Goal: Contribute content: Contribute content

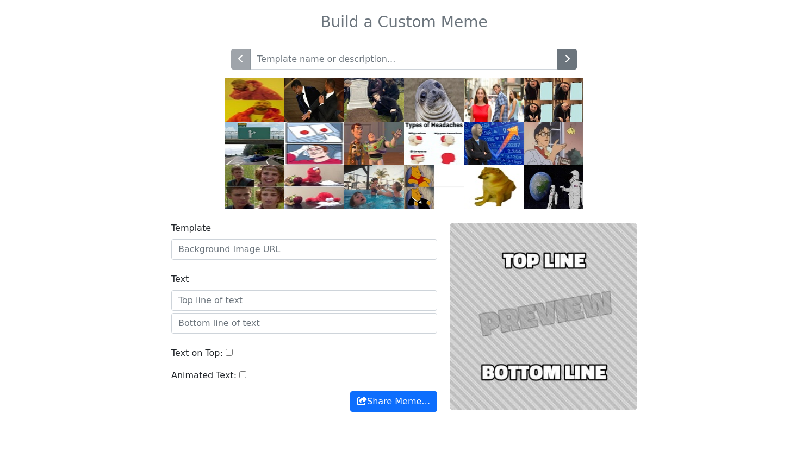
scroll to position [67, 0]
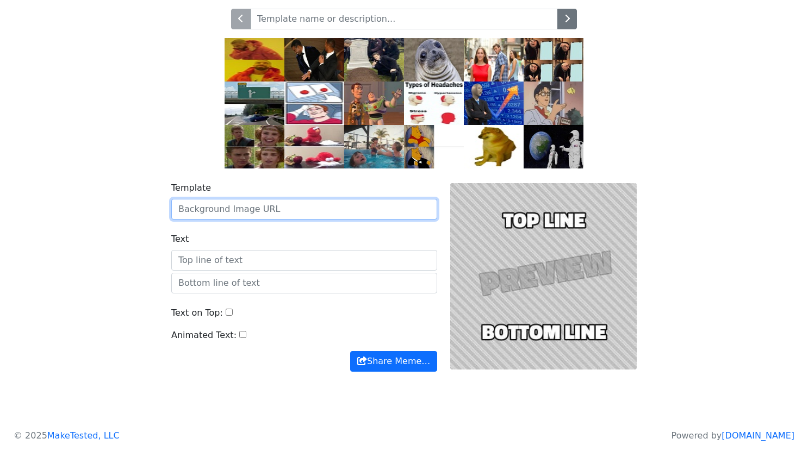
click at [251, 212] on input "Template" at bounding box center [304, 209] width 266 height 21
paste input "https://files.catbox.moe/erngqk.jpg"
type input "https://files.catbox.moe/erngqk.jpg"
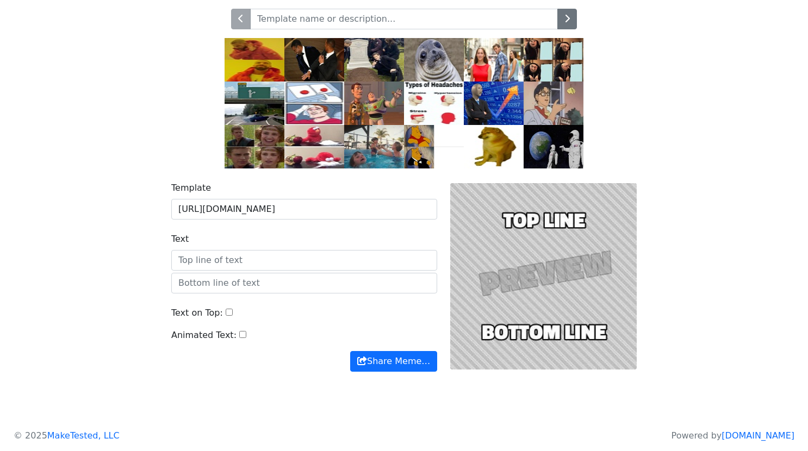
click at [172, 140] on div at bounding box center [404, 82] width 718 height 173
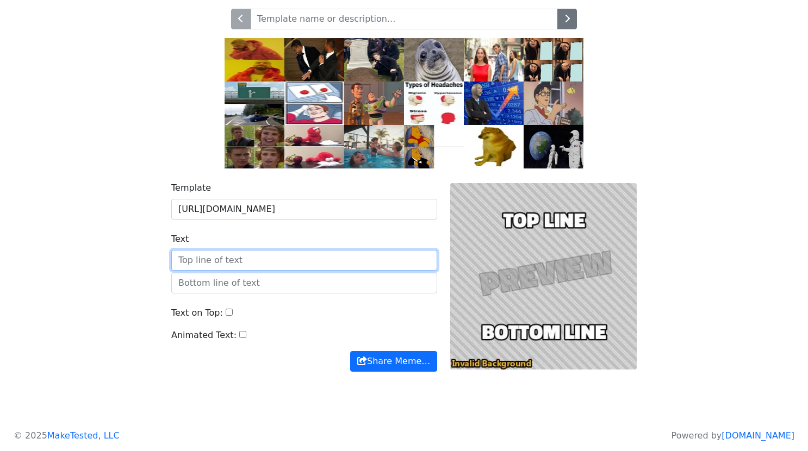
click at [299, 259] on input "Text" at bounding box center [304, 260] width 266 height 21
type input "hola"
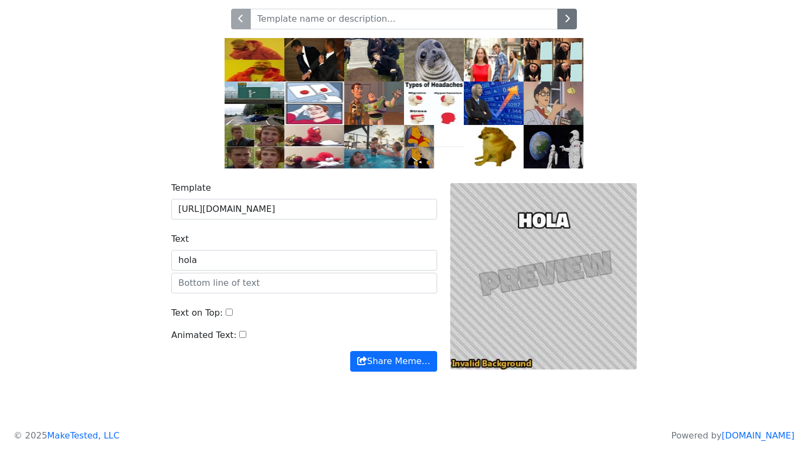
click at [86, 260] on div "Template https://files.catbox.moe/erngqk.jpg Text hola Text on Top: Animated Te…" at bounding box center [404, 284] width 718 height 230
click at [223, 284] on input "text" at bounding box center [304, 283] width 266 height 21
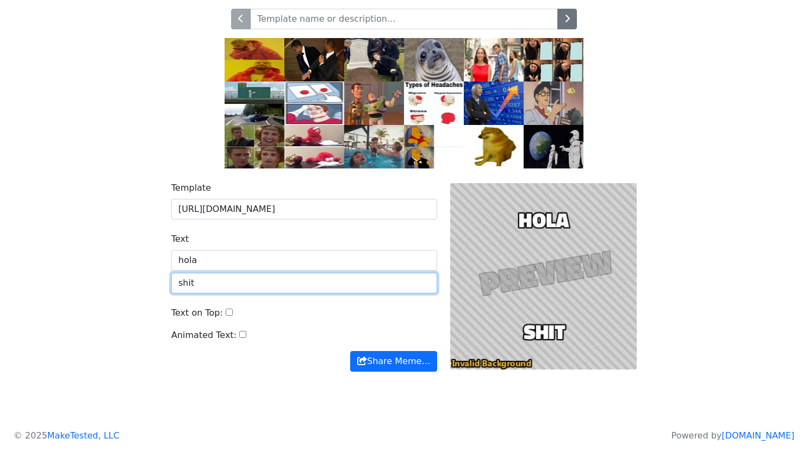
type input "shit"
drag, startPoint x: 219, startPoint y: 264, endPoint x: 143, endPoint y: 262, distance: 76.7
click at [143, 262] on div "Template https://files.catbox.moe/erngqk.jpg Text hola shit Text on Top: Animat…" at bounding box center [404, 284] width 718 height 230
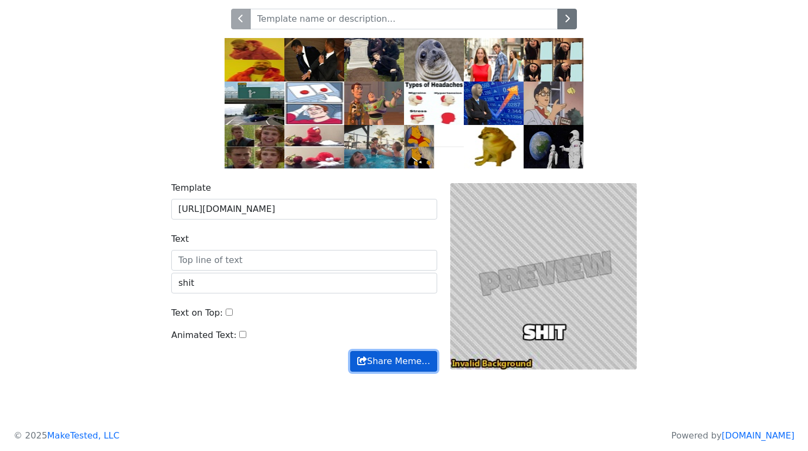
click at [414, 356] on button "Share Meme…" at bounding box center [393, 361] width 87 height 21
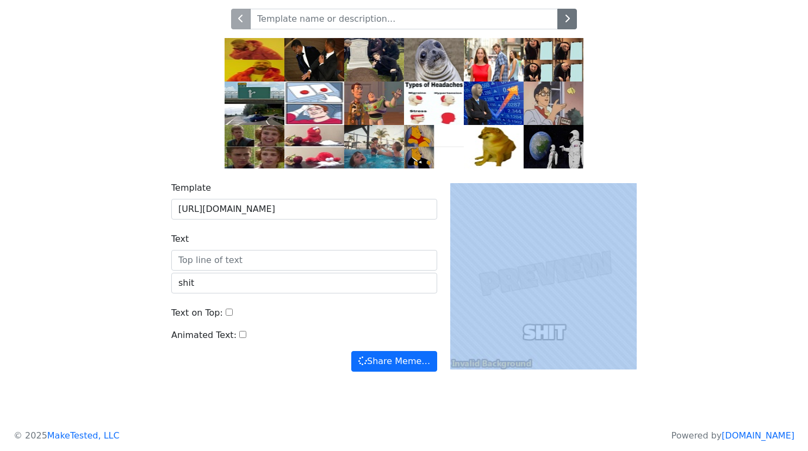
drag, startPoint x: 521, startPoint y: 276, endPoint x: 631, endPoint y: 270, distance: 110.6
click at [623, 269] on div at bounding box center [544, 277] width 200 height 190
click at [682, 270] on div "Template https://files.catbox.moe/erngqk.jpg Text shit Text on Top: Animated Te…" at bounding box center [404, 284] width 718 height 230
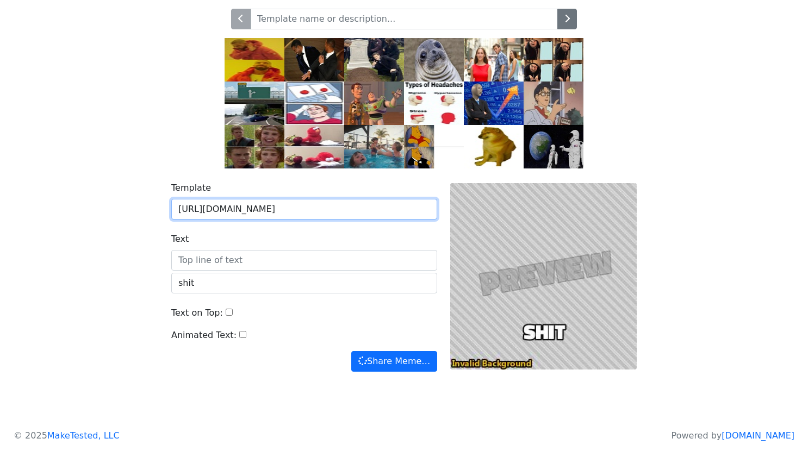
click at [392, 207] on input "https://files.catbox.moe/erngqk.jpg" at bounding box center [304, 209] width 266 height 21
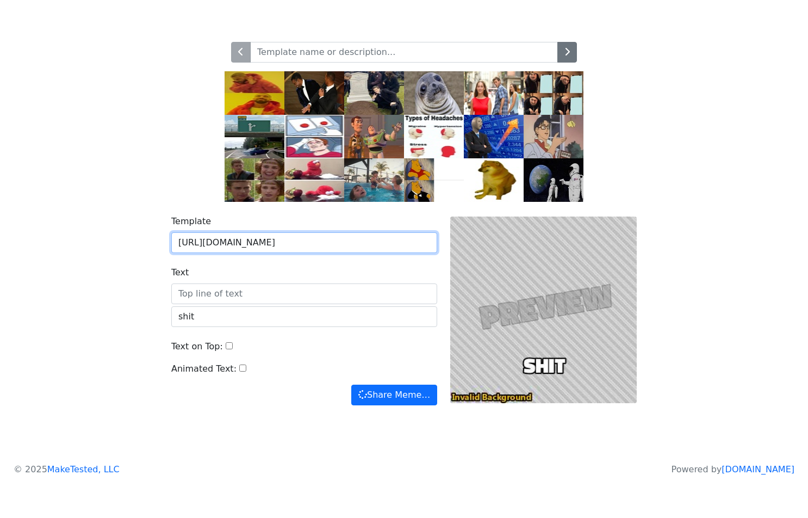
scroll to position [1, 0]
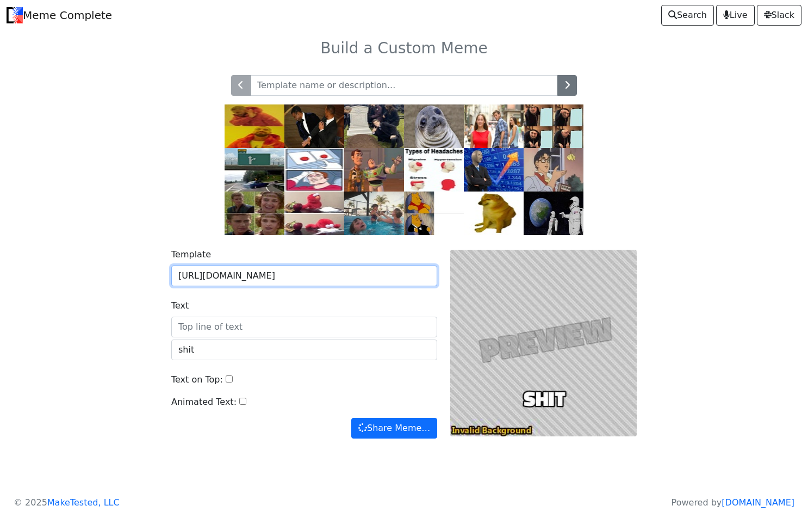
drag, startPoint x: 321, startPoint y: 274, endPoint x: 123, endPoint y: 279, distance: 198.1
click at [118, 282] on div "Template https://files.catbox.moe/erngqk.jpg Text shit Text on Top: Animated Te…" at bounding box center [404, 350] width 718 height 230
paste input "ibb.co/gZYTF3Dq"
type input "https://ibb.co/gZYTF3Dq"
click at [78, 267] on div "Template https://ibb.co/gZYTF3Dq Text shit Text on Top: Animated Text: Share Me…" at bounding box center [404, 350] width 718 height 230
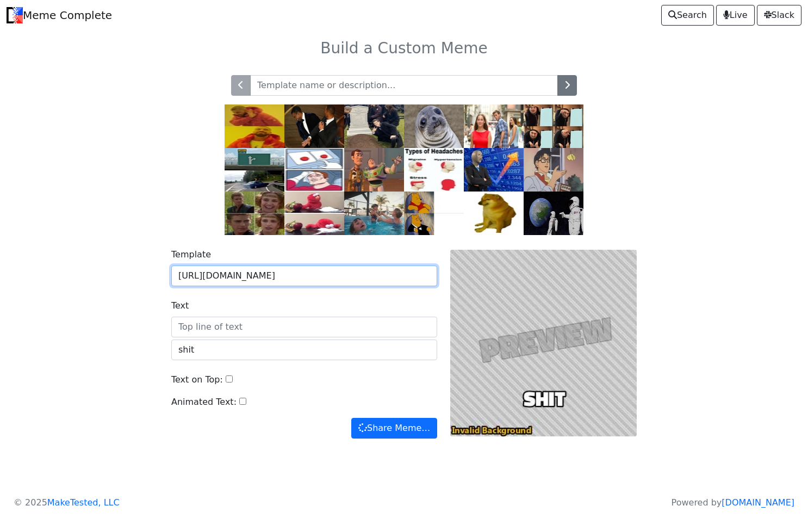
drag, startPoint x: 286, startPoint y: 276, endPoint x: 122, endPoint y: 278, distance: 163.7
click at [122, 278] on div "Template https://ibb.co/gZYTF3Dq Text shit Text on Top: Animated Text: Share Me…" at bounding box center [404, 350] width 718 height 230
click at [677, 271] on div "Template Text shit Text on Top: Animated Text: Share Meme… Share Meme…" at bounding box center [404, 350] width 718 height 230
click at [282, 279] on input "Template" at bounding box center [304, 275] width 266 height 21
paste input "https://imgur.com/lwTwcYN"
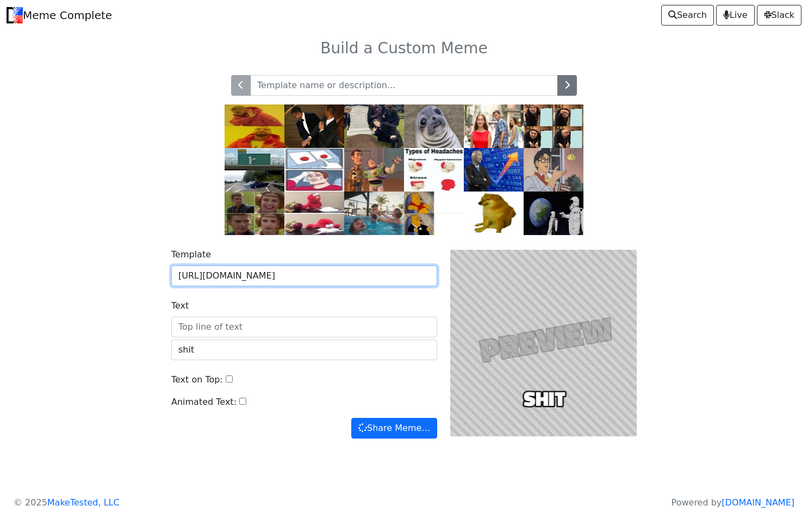
type input "https://imgur.com/lwTwcYN"
click at [147, 205] on div at bounding box center [404, 148] width 718 height 173
